Goal: Contribute content: Add original content to the website for others to see

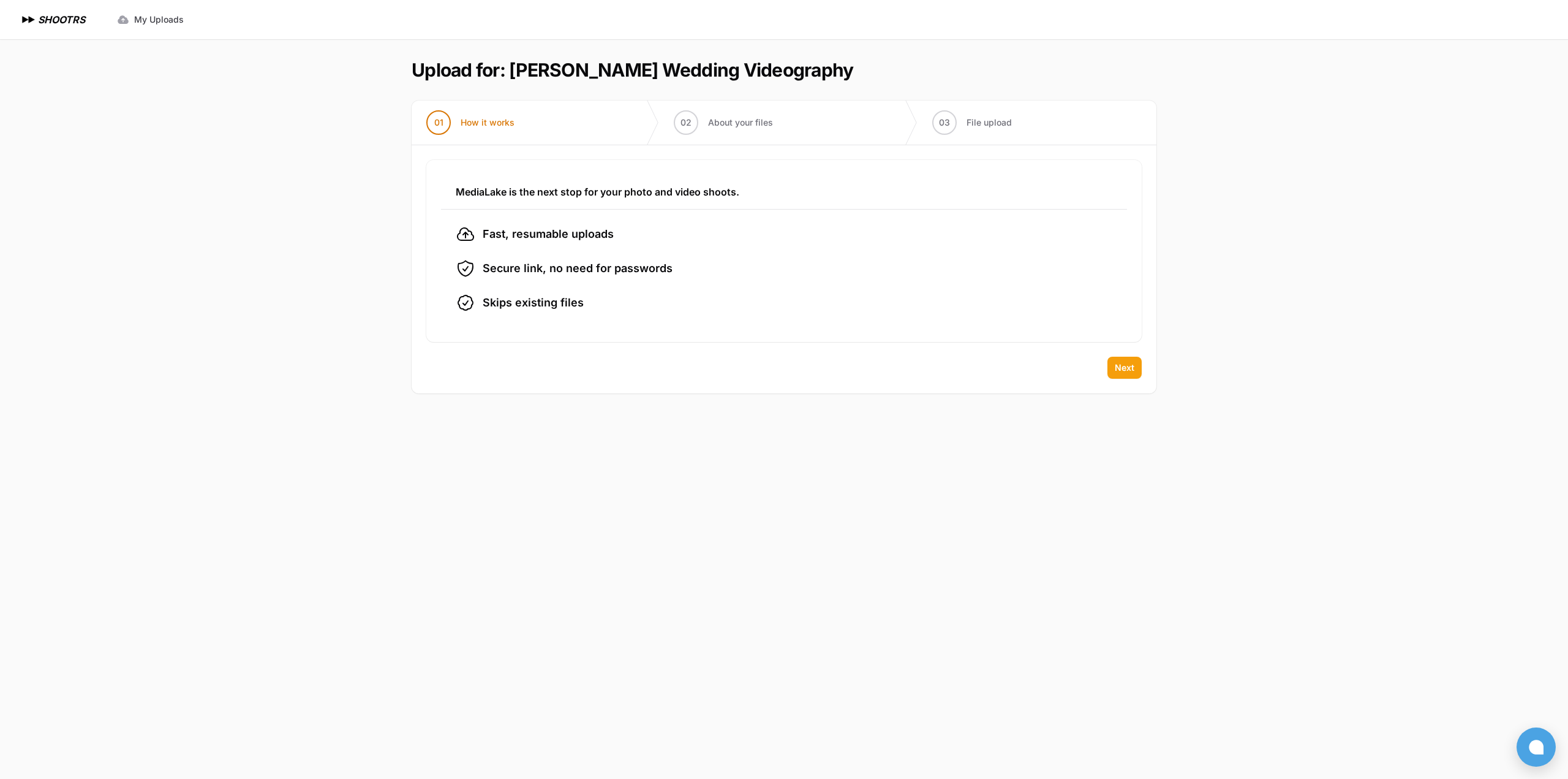
click at [1123, 368] on span "Next" at bounding box center [1125, 368] width 20 height 12
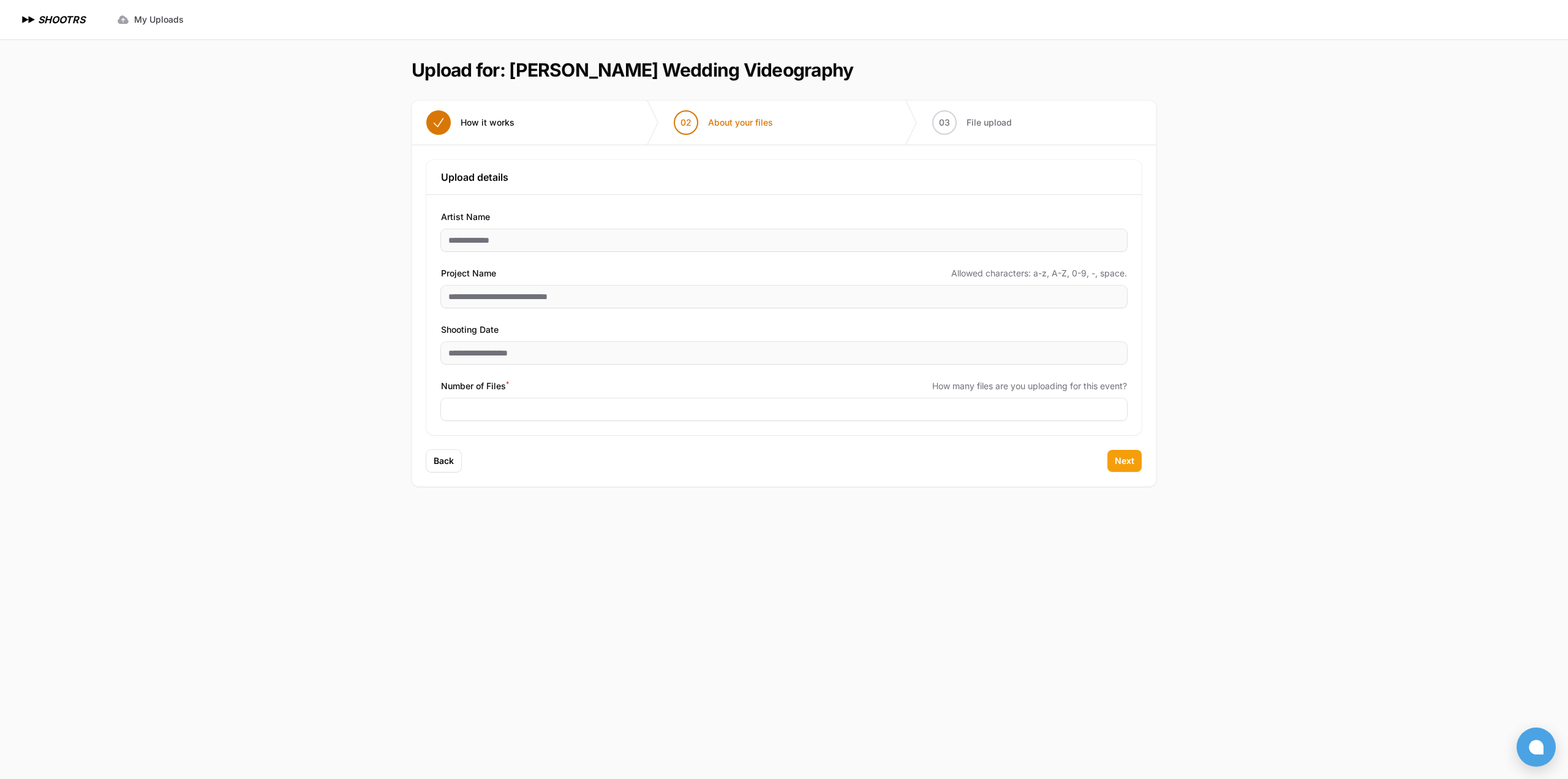
click at [1117, 455] on span "Next" at bounding box center [1125, 461] width 20 height 12
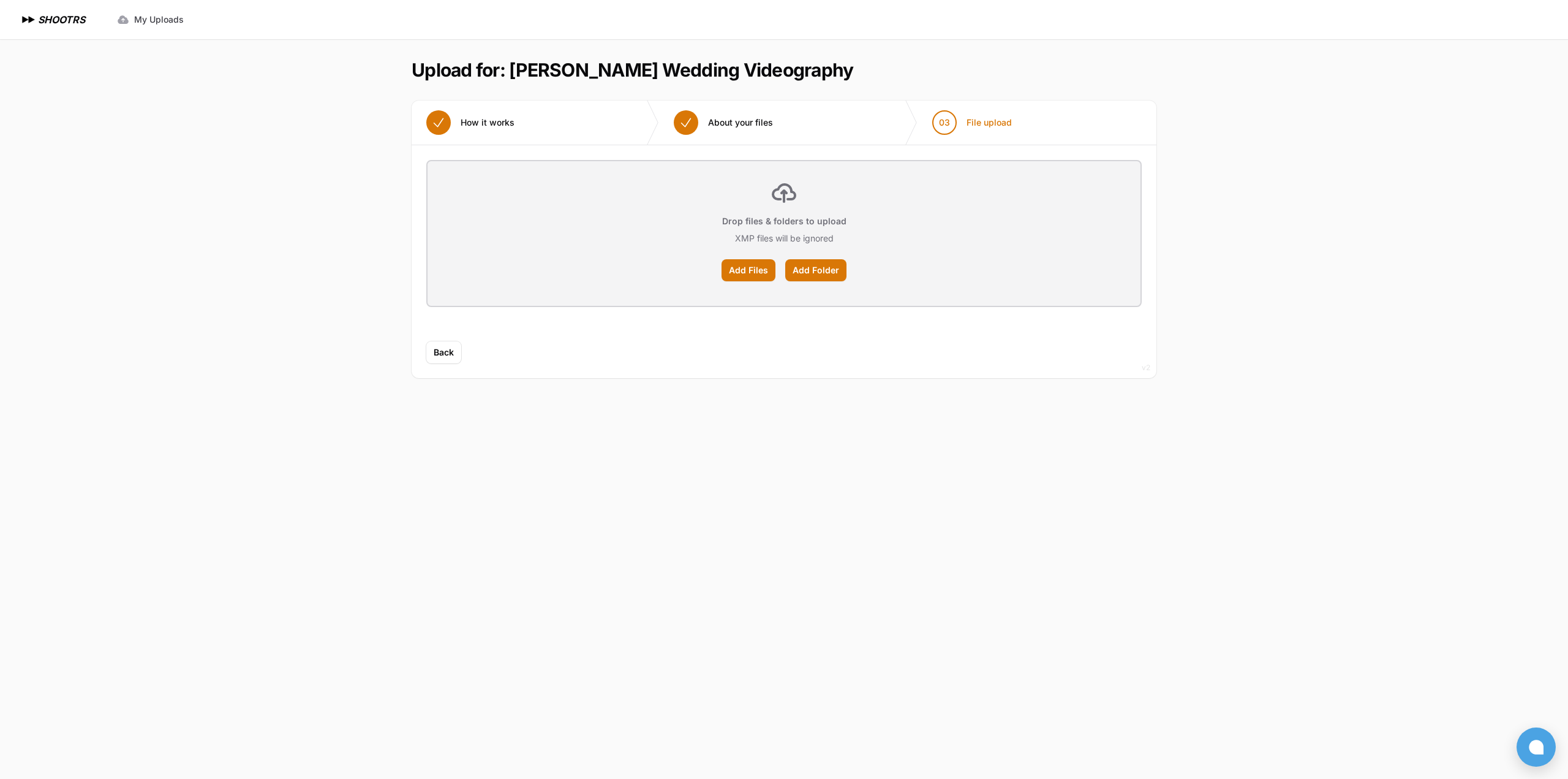
click at [828, 257] on div "Drop files & folders to upload XMP files will be ignored Add Files Add Folder" at bounding box center [784, 233] width 713 height 145
click at [826, 269] on label "Add Folder" at bounding box center [815, 270] width 61 height 22
click at [0, 0] on input "Add Folder" at bounding box center [0, 0] width 0 height 0
